Goal: Information Seeking & Learning: Find specific fact

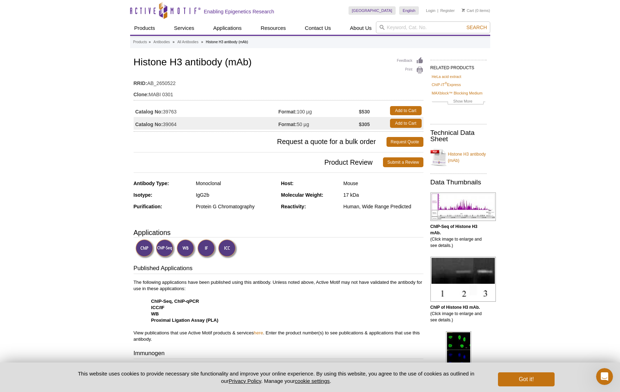
click at [173, 112] on td "Catalog No: 39763" at bounding box center [206, 110] width 145 height 13
copy td "39763"
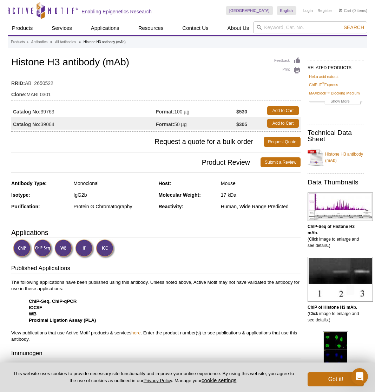
click at [52, 111] on td "Catalog No: 39763" at bounding box center [83, 110] width 145 height 13
click at [54, 122] on td "Catalog No: 39064" at bounding box center [83, 123] width 145 height 13
copy td "39064"
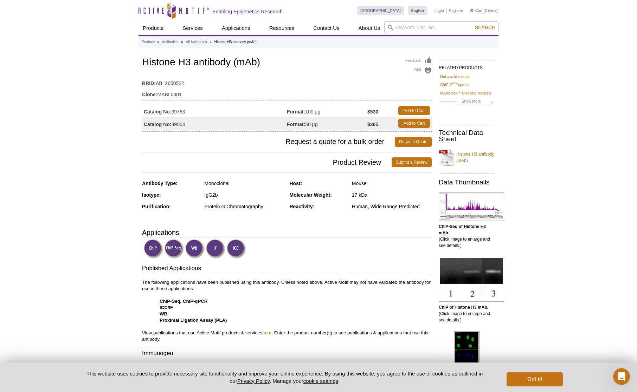
click at [225, 1] on div "Enabling Epigenetics Research" at bounding box center [247, 10] width 70 height 21
